Goal: Register for event/course

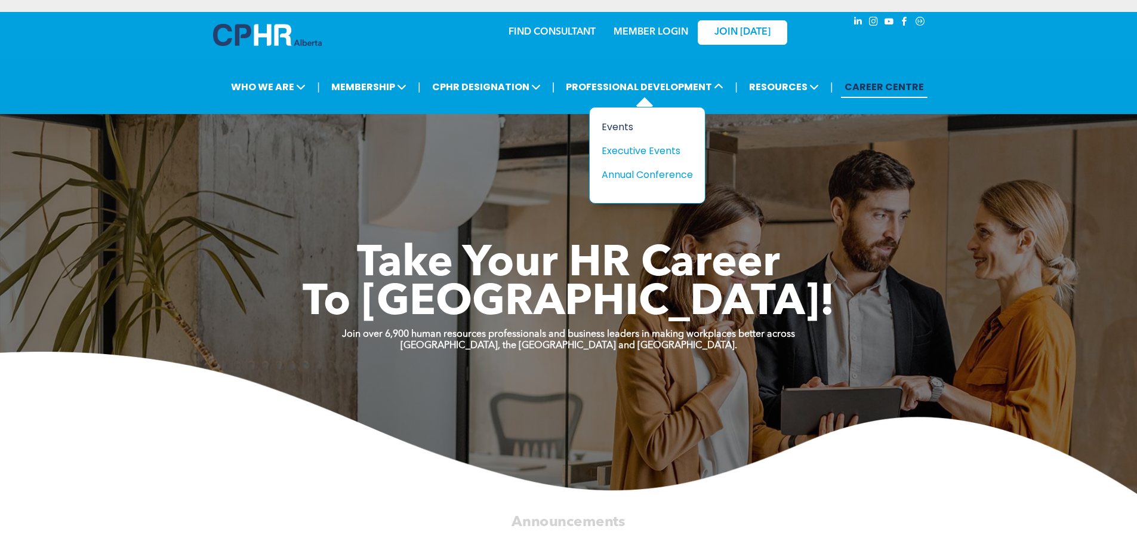
click at [617, 127] on div "Events" at bounding box center [643, 126] width 82 height 15
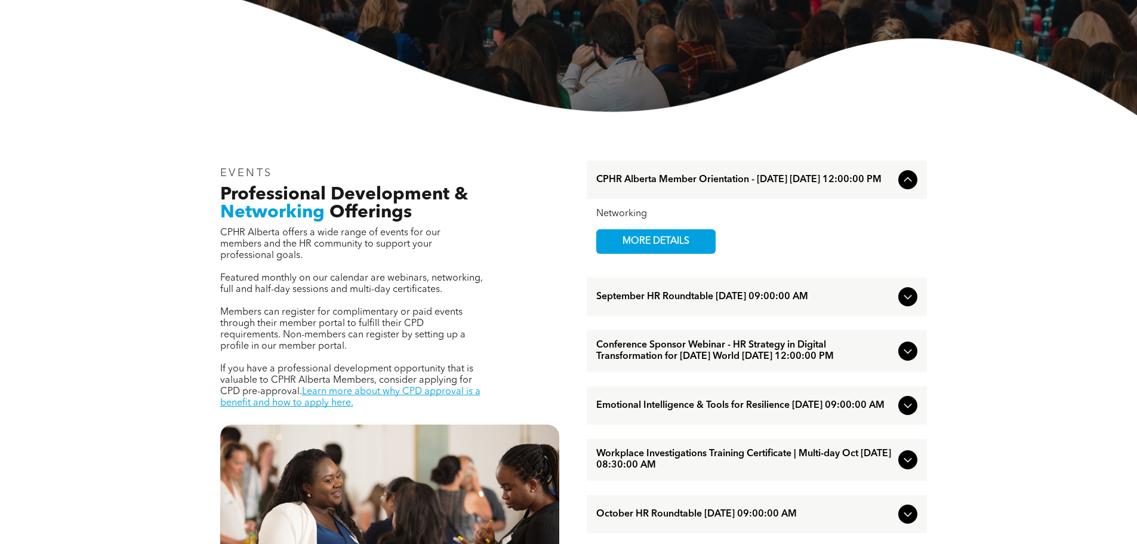
scroll to position [358, 0]
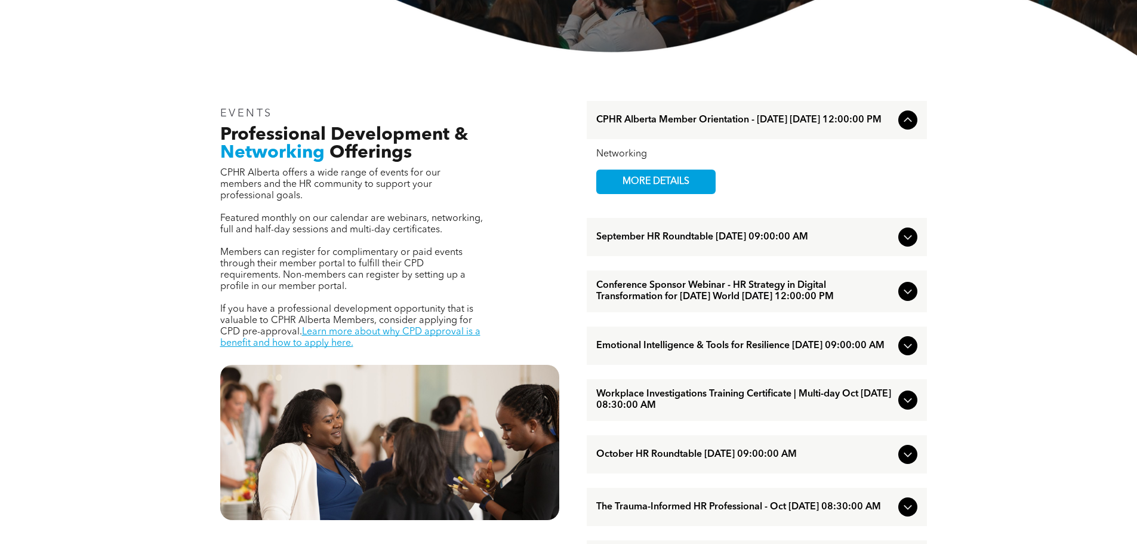
click at [907, 299] on icon at bounding box center [908, 291] width 14 height 14
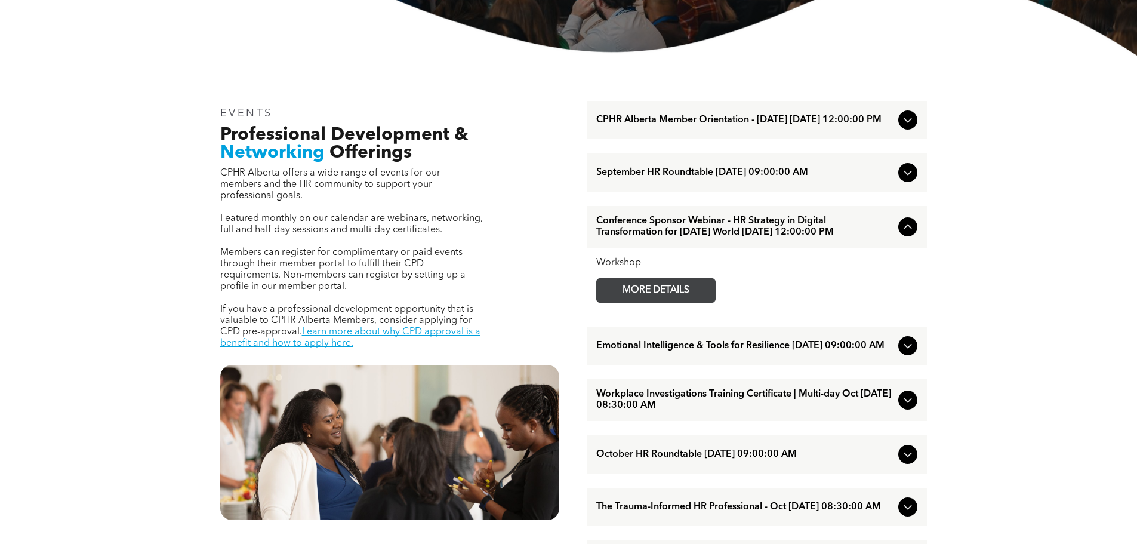
click at [686, 294] on span "MORE DETAILS" at bounding box center [656, 290] width 94 height 23
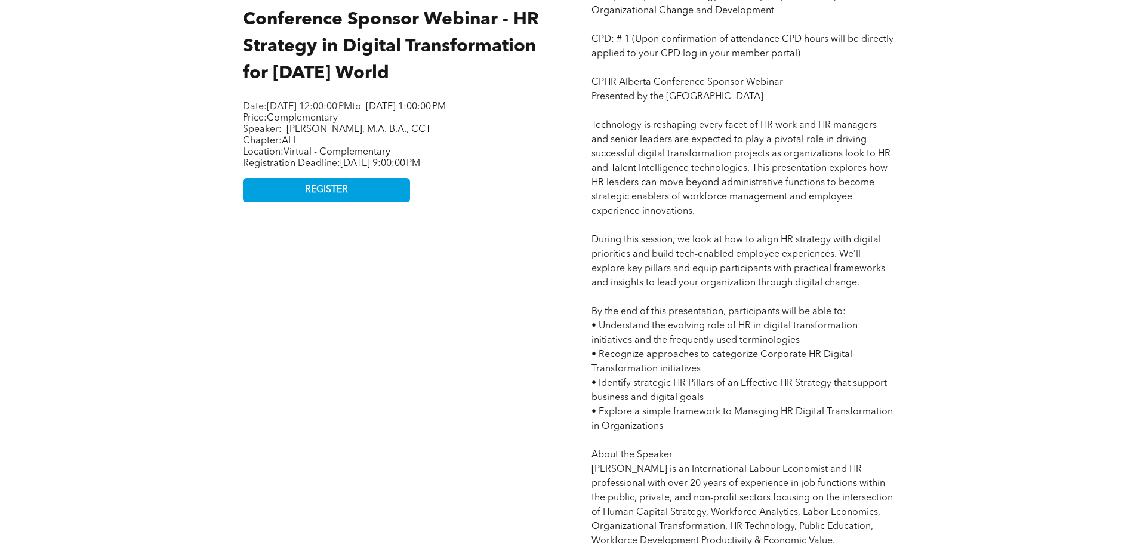
scroll to position [537, 0]
